Goal: Task Accomplishment & Management: Manage account settings

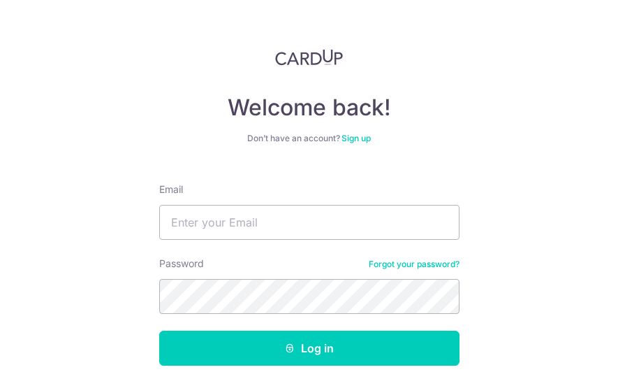
click at [268, 217] on input "Email" at bounding box center [309, 222] width 300 height 35
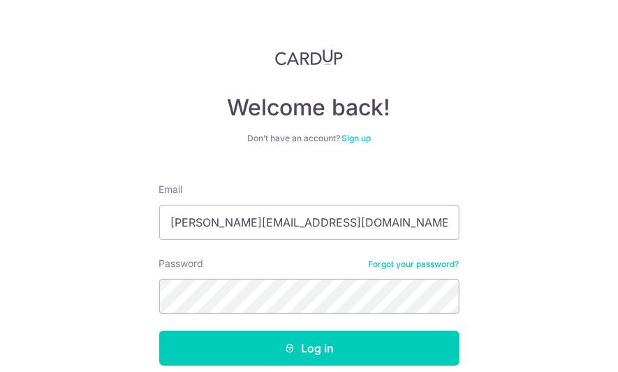
type input "[PERSON_NAME][EMAIL_ADDRESS][DOMAIN_NAME]"
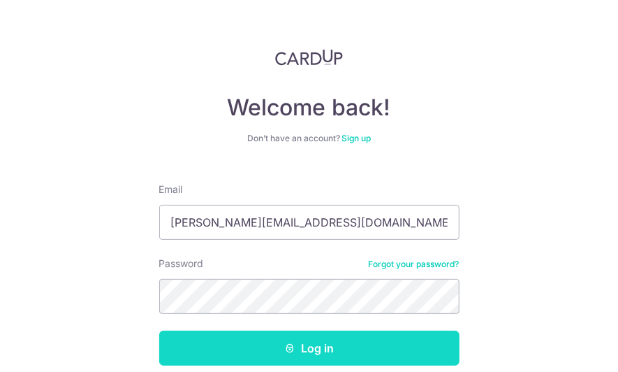
click at [250, 331] on button "Log in" at bounding box center [309, 348] width 300 height 35
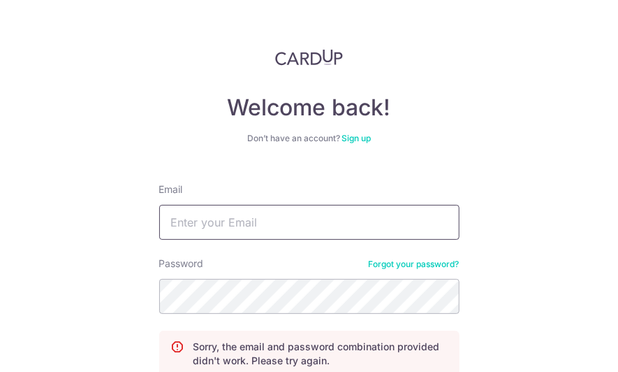
click at [273, 226] on input "Email" at bounding box center [309, 222] width 300 height 35
type input "[PERSON_NAME][EMAIL_ADDRESS][DOMAIN_NAME]"
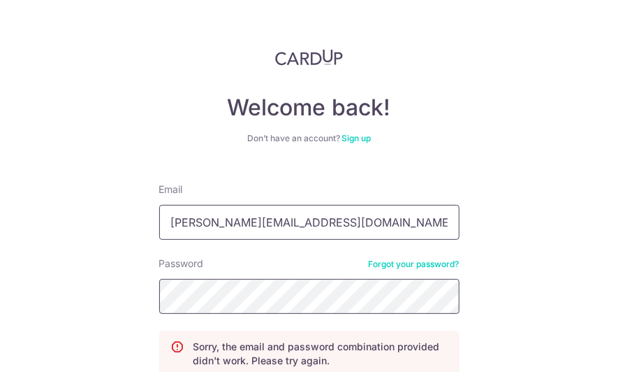
scroll to position [129, 0]
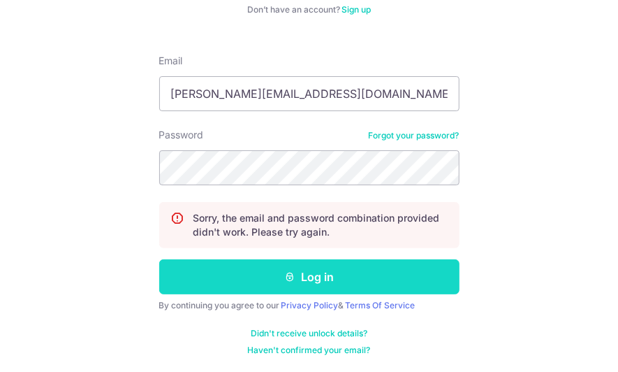
click at [330, 284] on button "Log in" at bounding box center [309, 276] width 300 height 35
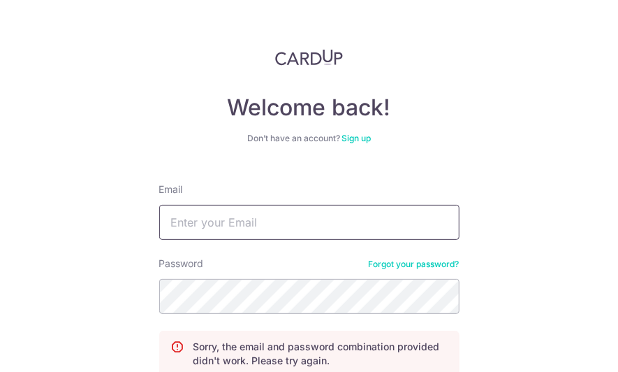
click at [326, 219] on input "Email" at bounding box center [309, 222] width 300 height 35
type input "[PERSON_NAME][EMAIL_ADDRESS][DOMAIN_NAME]"
